Goal: Task Accomplishment & Management: Manage account settings

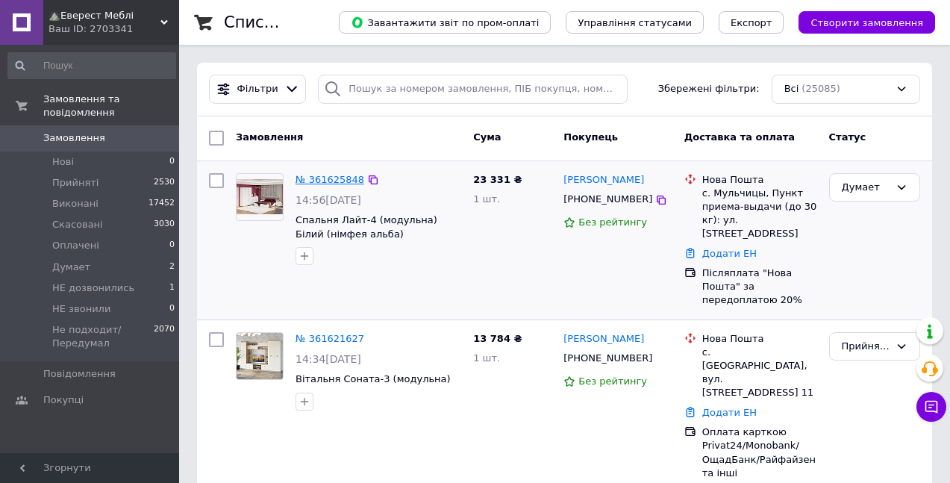
click at [331, 174] on link "№ 361625848" at bounding box center [330, 179] width 69 height 11
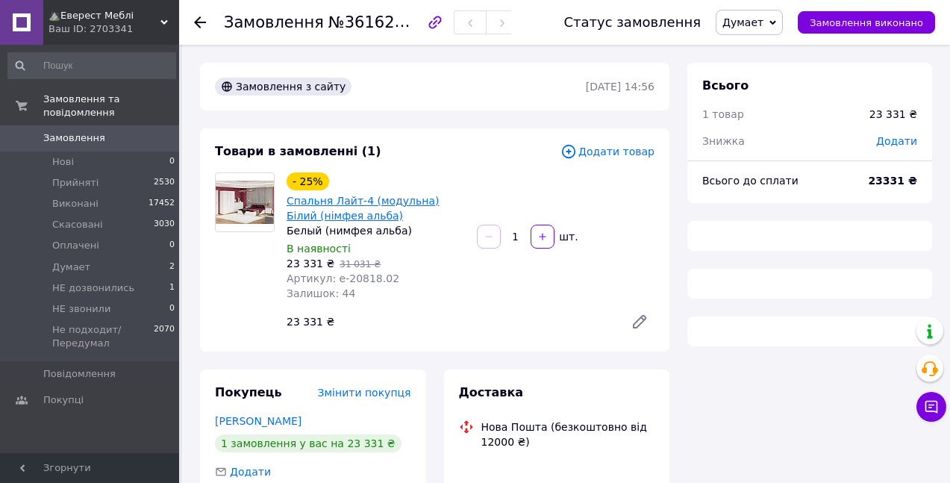
click at [327, 209] on link "Спальня Лайт-4 (модульна) Білий (німфея альба)" at bounding box center [363, 208] width 152 height 27
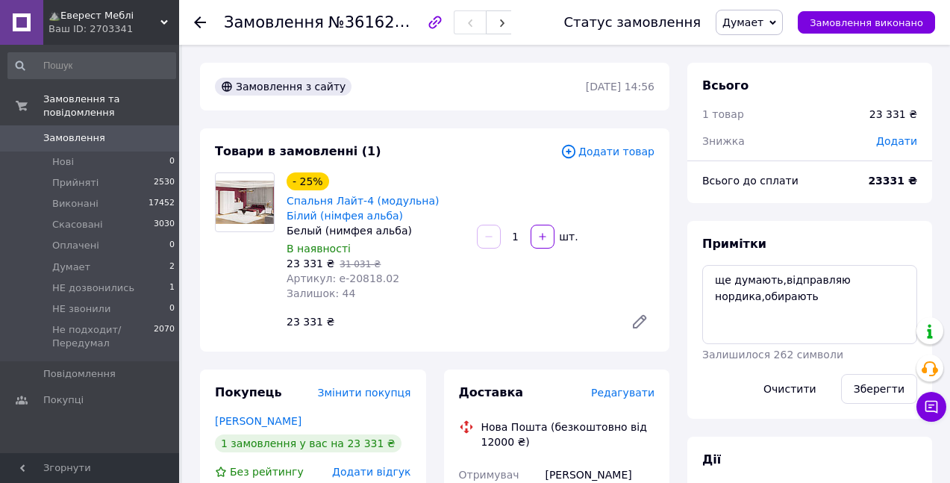
click at [66, 131] on span "Замовлення" at bounding box center [74, 137] width 62 height 13
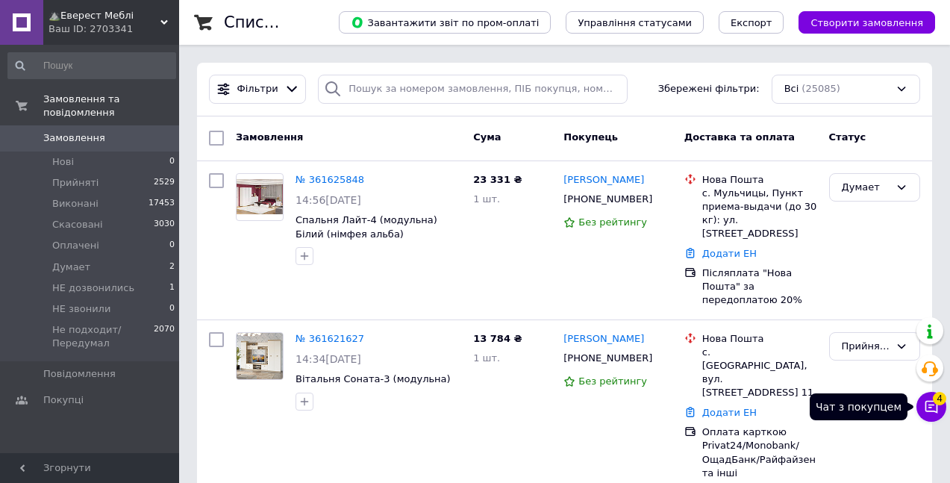
click at [939, 406] on button "Чат з покупцем 4" at bounding box center [932, 407] width 30 height 30
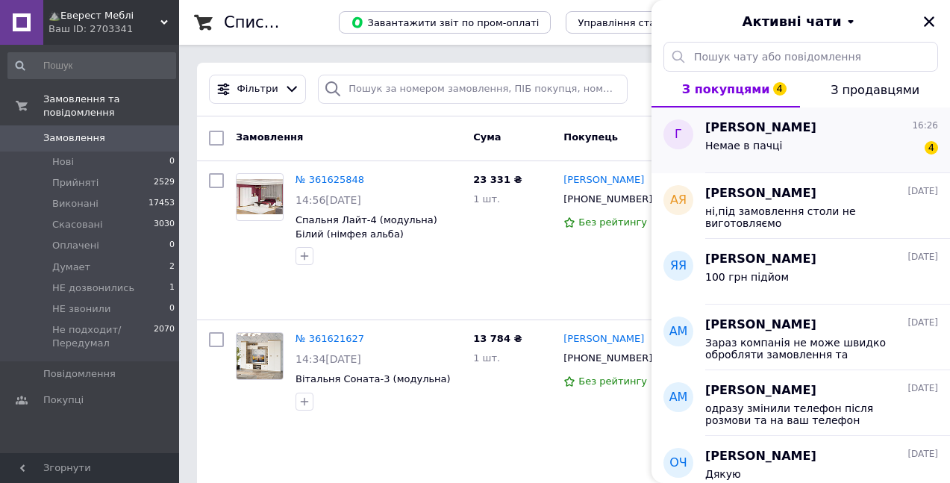
click at [746, 153] on div "Немае в пачці" at bounding box center [743, 150] width 77 height 21
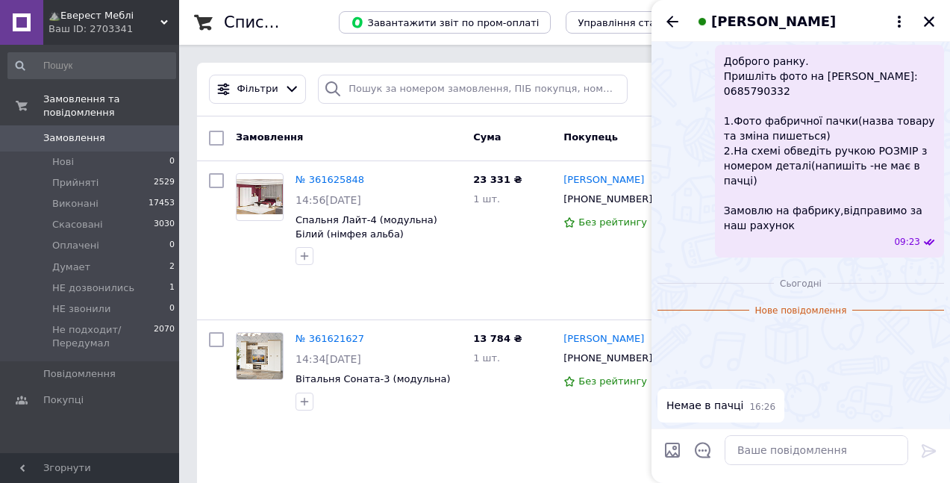
scroll to position [2346, 0]
click at [670, 370] on img at bounding box center [664, 376] width 12 height 12
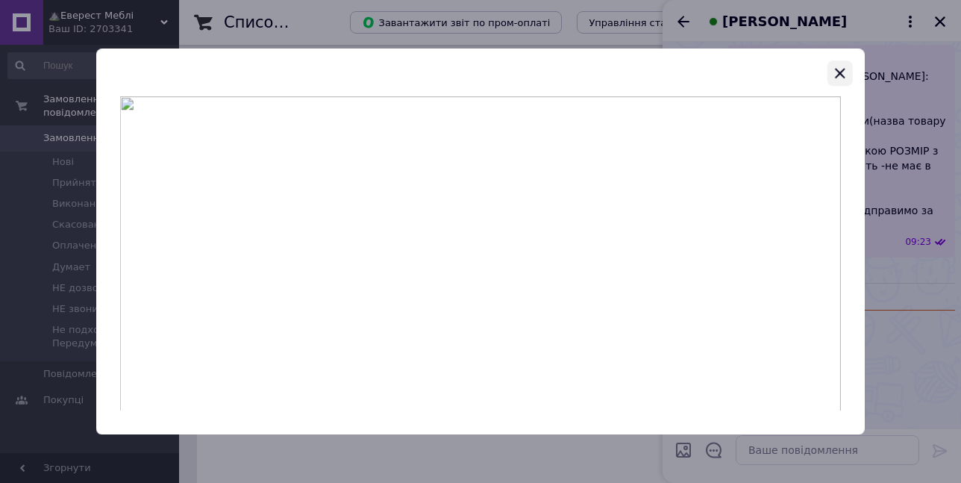
drag, startPoint x: 549, startPoint y: 270, endPoint x: 840, endPoint y: 73, distance: 351.6
click at [840, 73] on icon "button" at bounding box center [841, 73] width 10 height 10
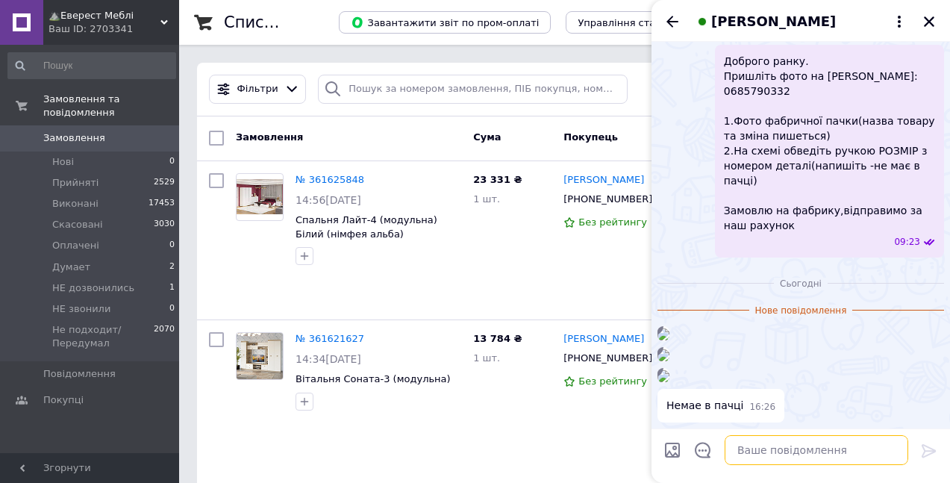
click at [779, 454] on textarea at bounding box center [817, 450] width 184 height 30
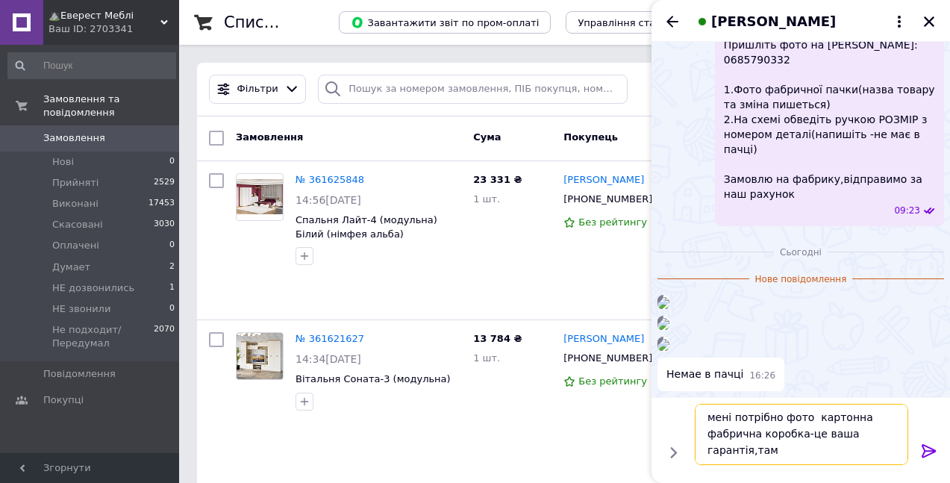
scroll to position [1, 0]
type textarea "мені потрібно фото картонна фабрична коробка-це ваша гарантія,там пишеться назв…"
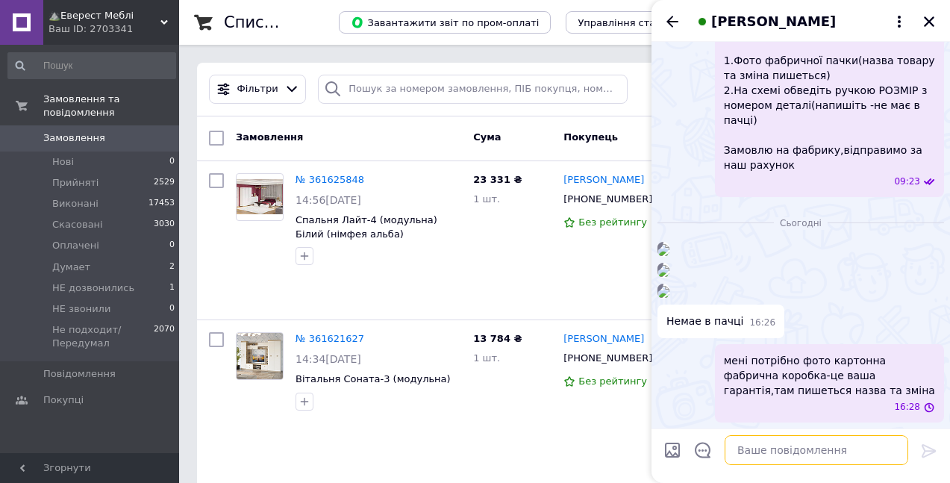
scroll to position [2407, 0]
click at [926, 19] on icon "Закрити" at bounding box center [929, 21] width 13 height 13
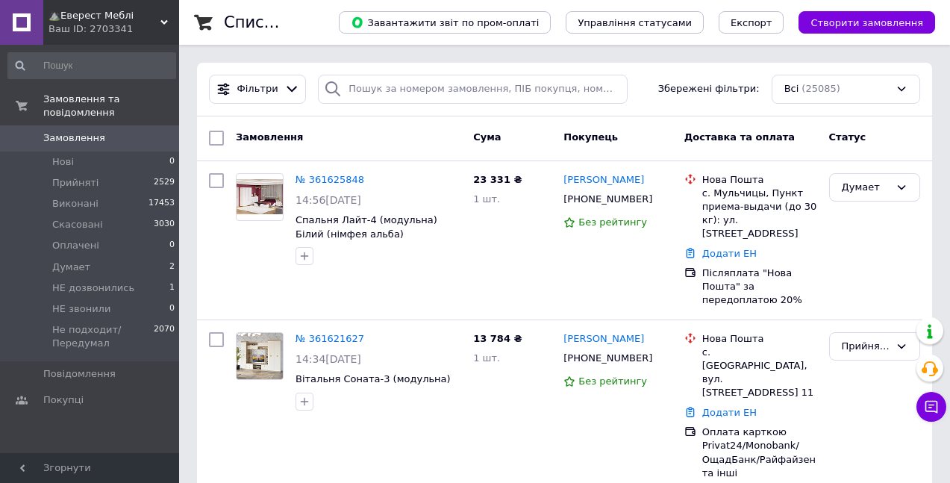
click at [72, 125] on link "Замовлення 0" at bounding box center [92, 137] width 184 height 25
click at [467, 92] on input "search" at bounding box center [473, 89] width 310 height 29
paste input "360551014"
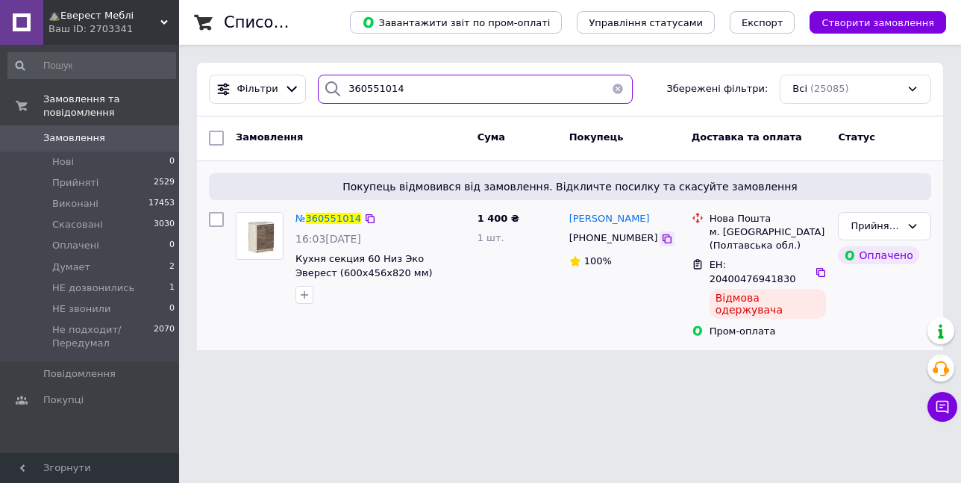
type input "360551014"
click at [661, 241] on icon at bounding box center [667, 239] width 12 height 12
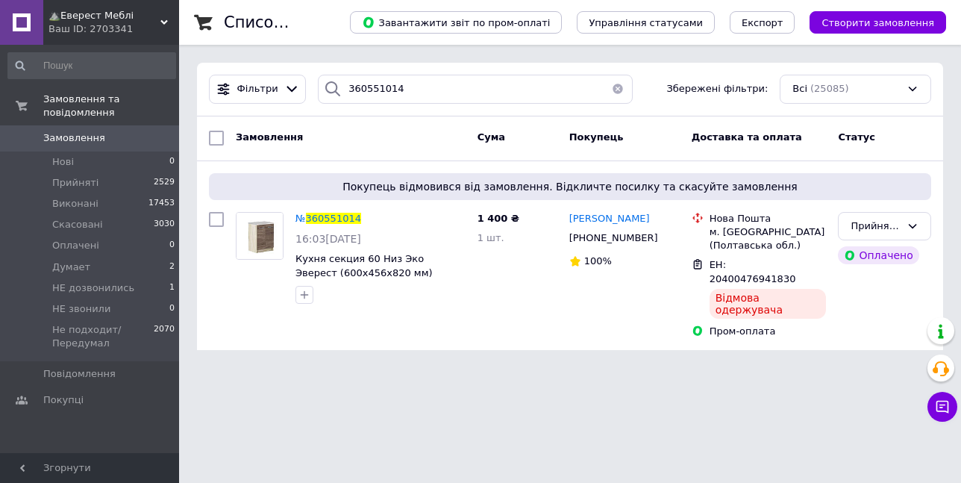
click at [51, 131] on span "Замовлення" at bounding box center [74, 137] width 62 height 13
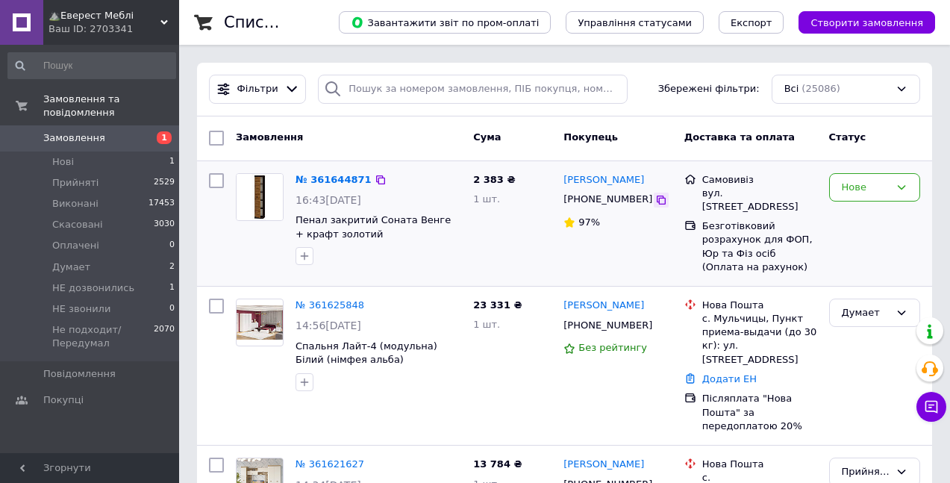
click at [657, 202] on icon at bounding box center [661, 200] width 9 height 9
click at [866, 185] on div "Нове" at bounding box center [866, 188] width 48 height 16
click at [855, 216] on li "Прийнято" at bounding box center [875, 219] width 90 height 28
click at [69, 261] on span "Думает" at bounding box center [71, 267] width 38 height 13
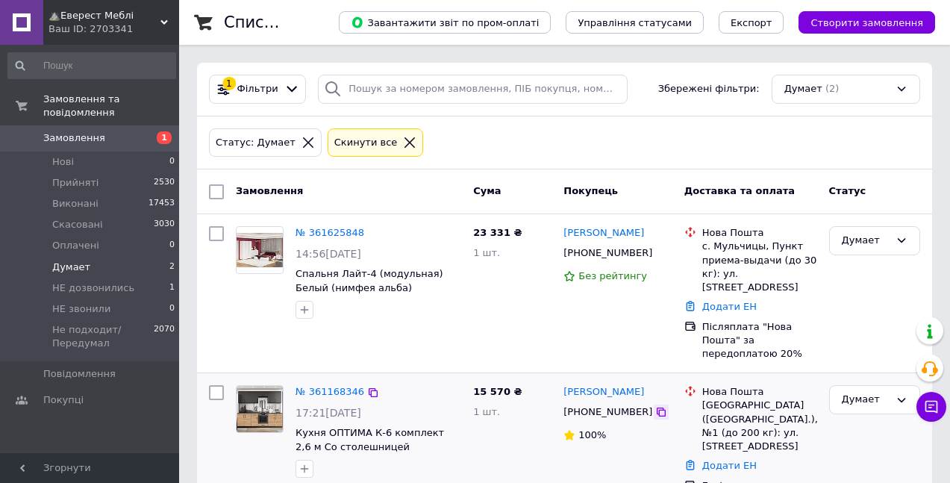
click at [657, 408] on icon at bounding box center [661, 412] width 9 height 9
click at [403, 145] on icon at bounding box center [409, 142] width 13 height 13
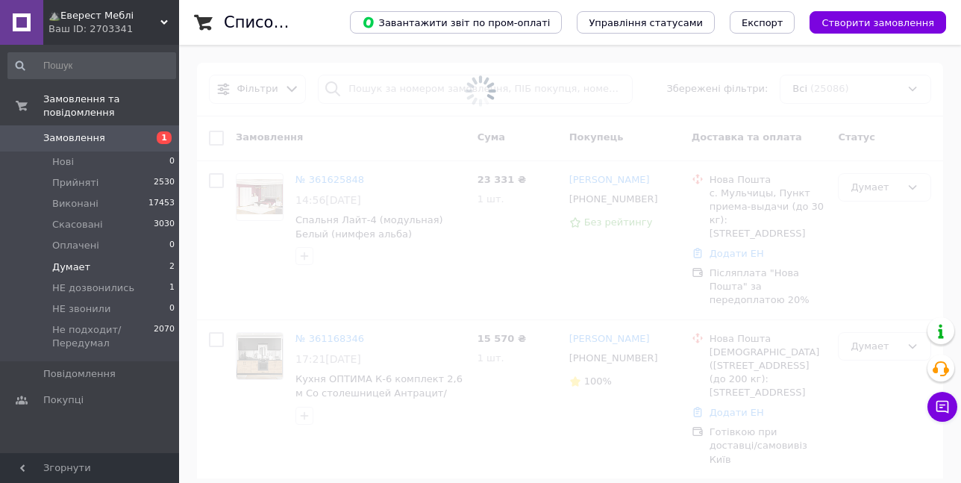
click at [47, 131] on span "Замовлення" at bounding box center [74, 137] width 62 height 13
